Goal: Task Accomplishment & Management: Use online tool/utility

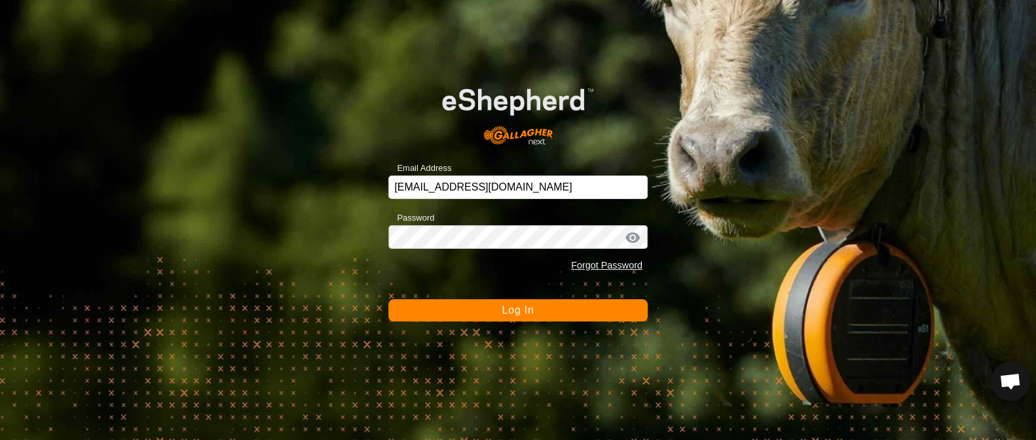
click at [482, 309] on button "Log In" at bounding box center [518, 310] width 259 height 22
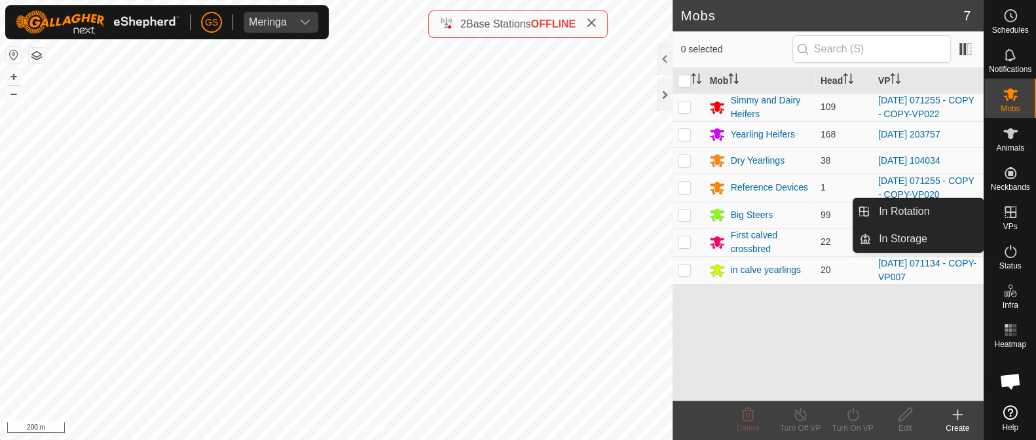
click at [1006, 208] on icon at bounding box center [1011, 212] width 16 height 16
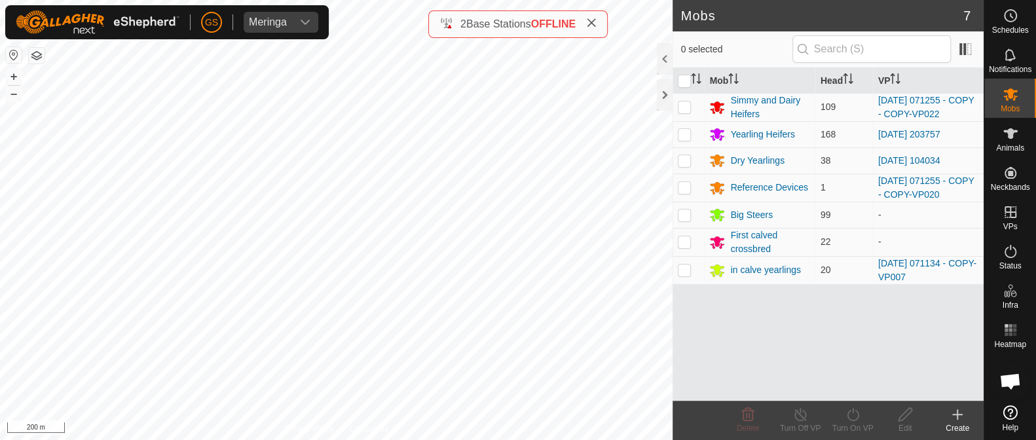
click at [958, 413] on icon at bounding box center [958, 414] width 0 height 9
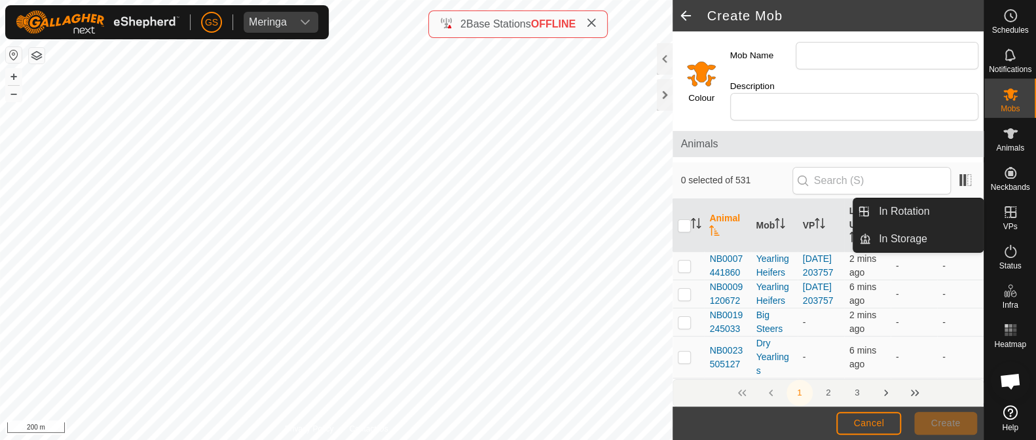
click at [1012, 216] on icon at bounding box center [1011, 212] width 16 height 16
click at [946, 214] on link "In Rotation" at bounding box center [927, 212] width 112 height 26
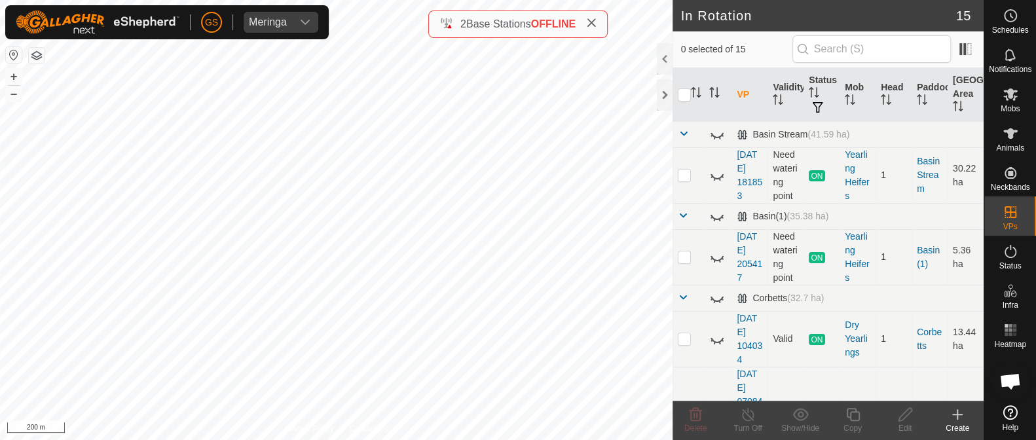
click at [956, 417] on icon at bounding box center [958, 415] width 16 height 16
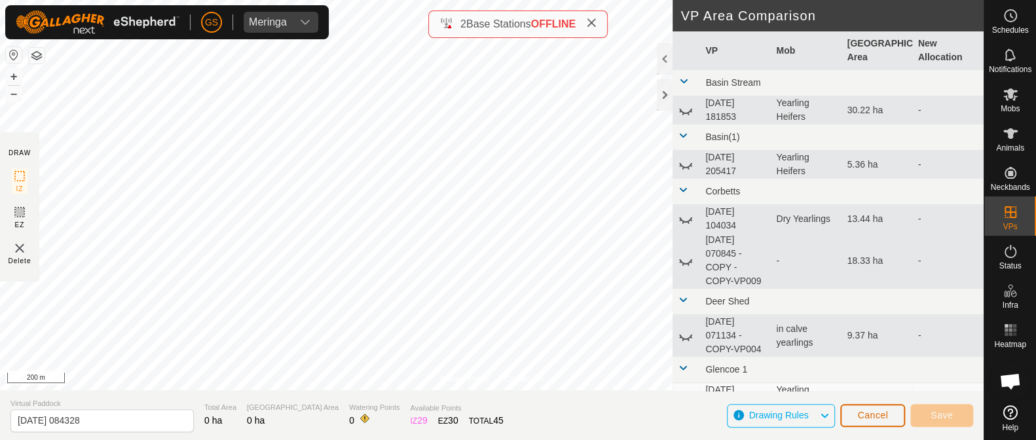
click at [881, 412] on span "Cancel" at bounding box center [873, 415] width 31 height 10
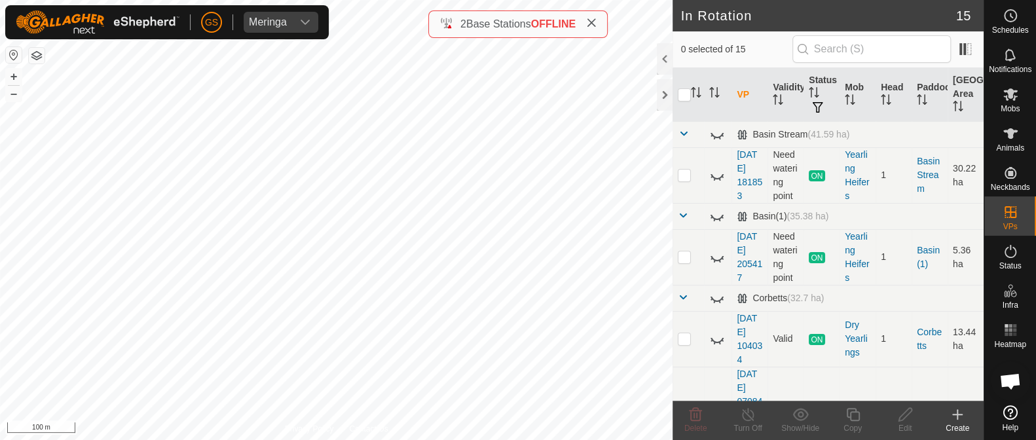
click at [955, 415] on icon at bounding box center [957, 415] width 9 height 0
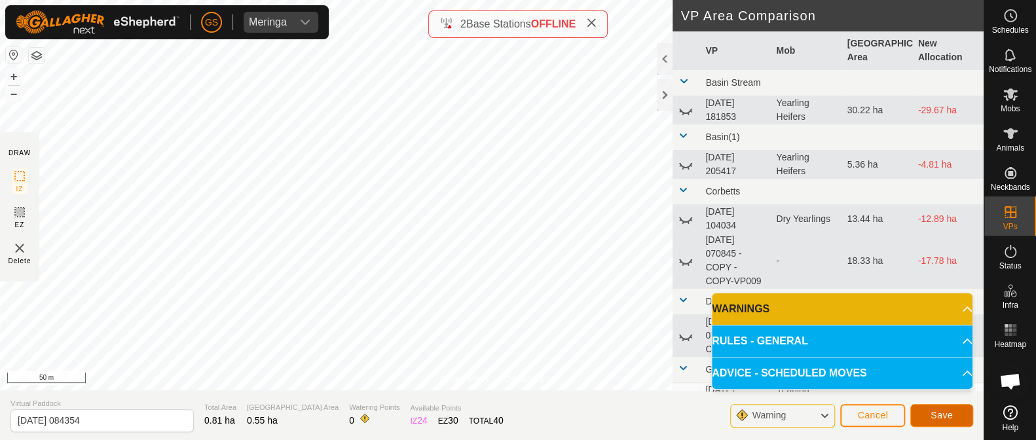
click at [951, 416] on span "Save" at bounding box center [942, 415] width 22 height 10
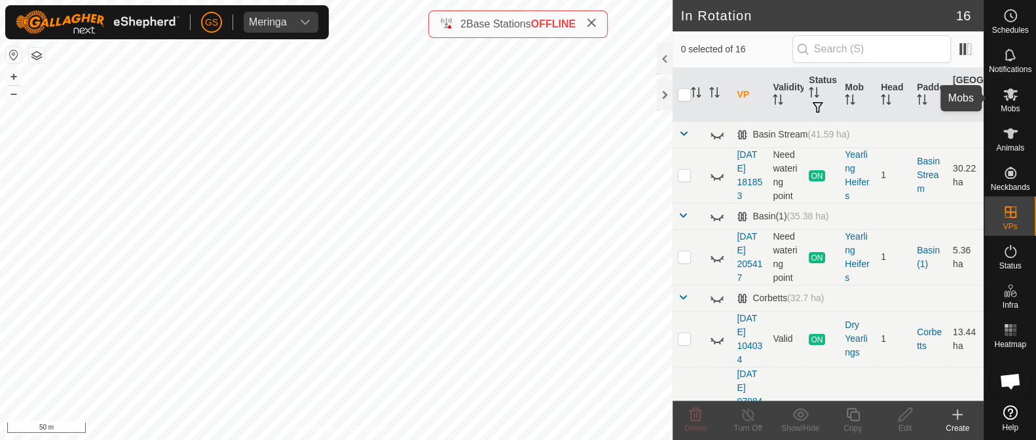
click at [1010, 100] on icon at bounding box center [1011, 94] width 16 height 16
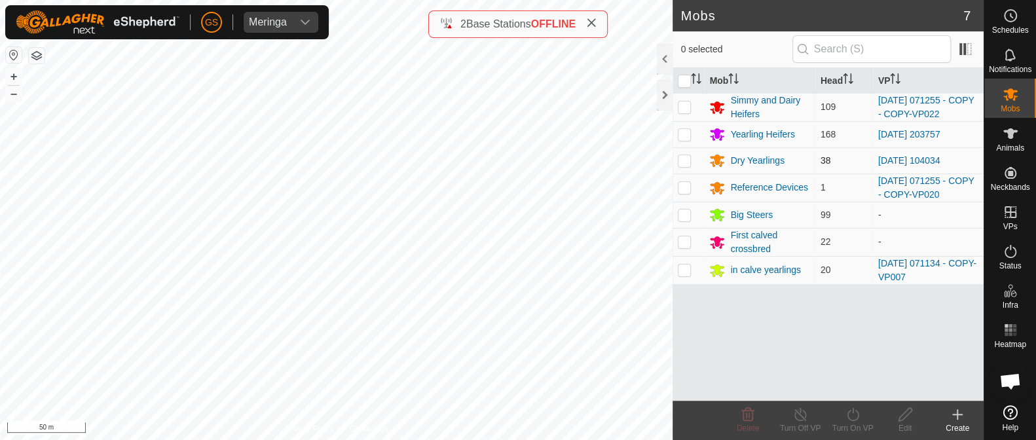
click at [683, 162] on p-checkbox at bounding box center [684, 160] width 13 height 10
checkbox input "true"
click at [858, 412] on icon at bounding box center [853, 414] width 12 height 13
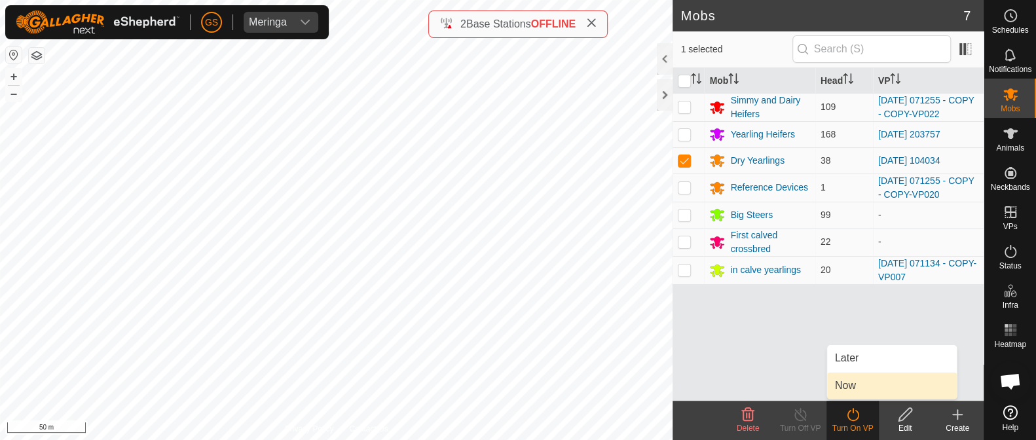
click at [864, 390] on link "Now" at bounding box center [892, 386] width 130 height 26
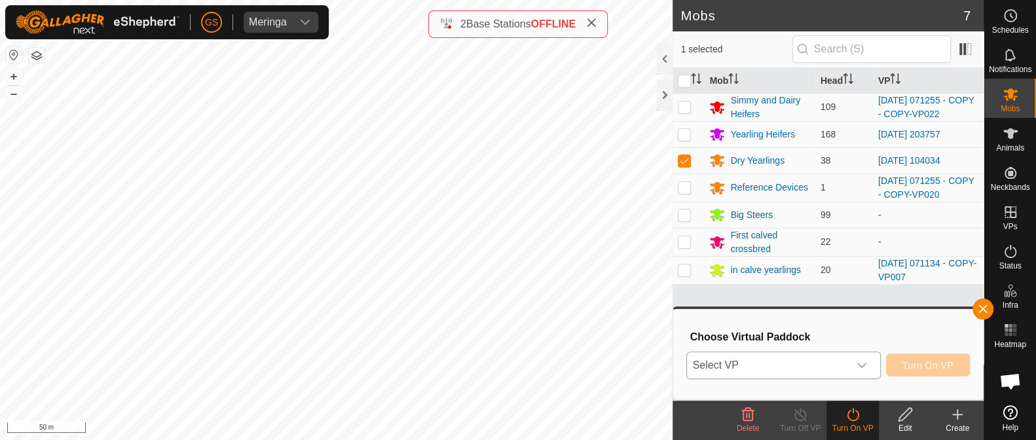
click at [866, 371] on div "dropdown trigger" at bounding box center [862, 365] width 26 height 26
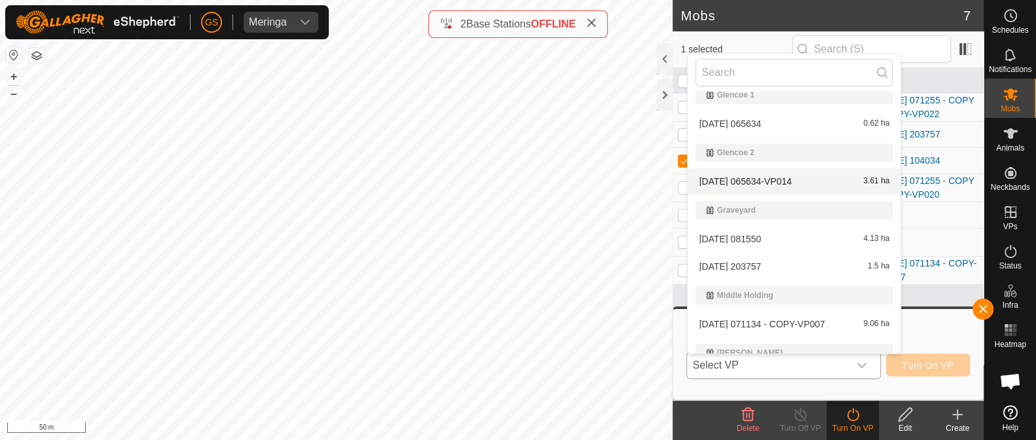
scroll to position [246, 0]
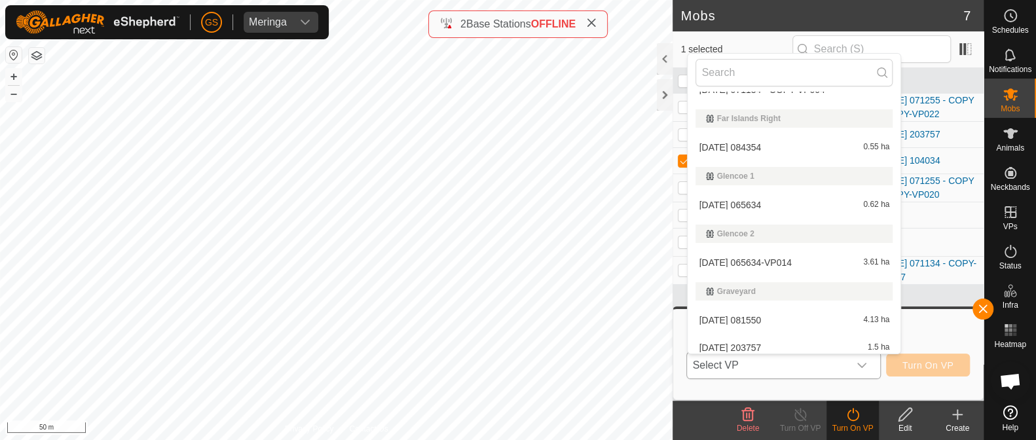
click at [713, 146] on li "[DATE] 084354 0.55 ha" at bounding box center [794, 147] width 213 height 26
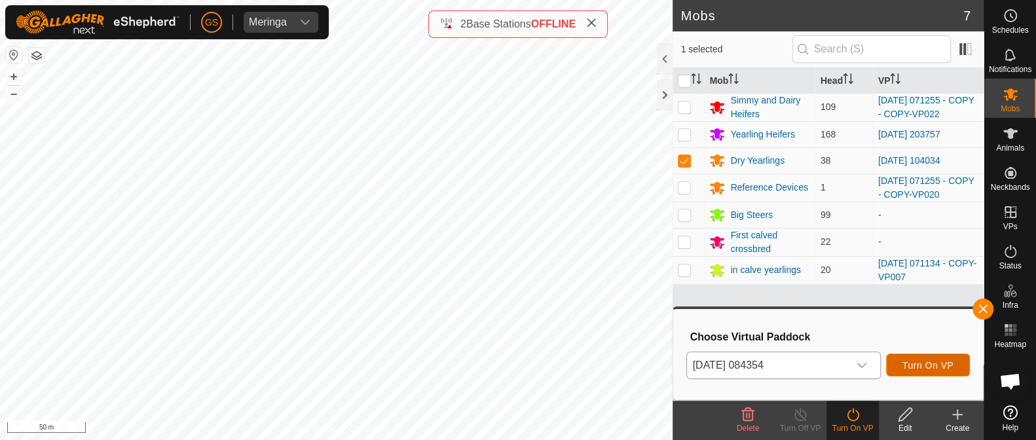
click at [948, 371] on button "Turn On VP" at bounding box center [928, 365] width 84 height 23
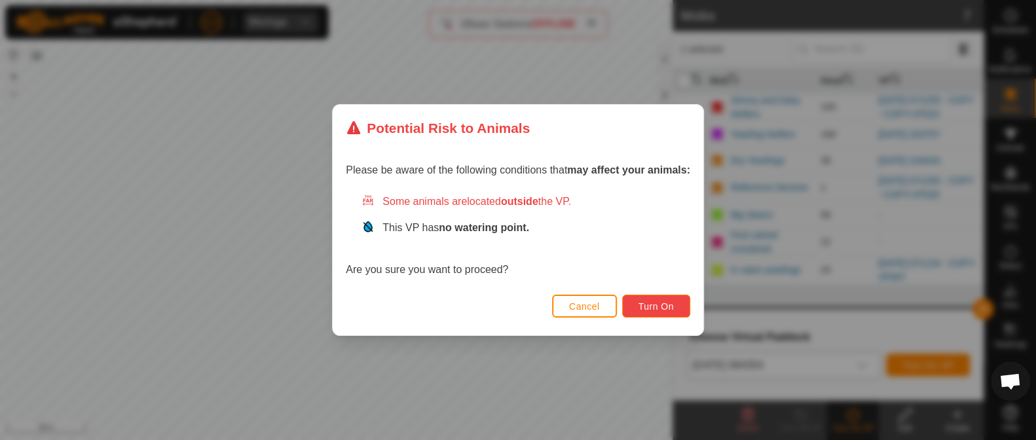
click at [671, 305] on span "Turn On" at bounding box center [656, 306] width 35 height 10
